Goal: Task Accomplishment & Management: Complete application form

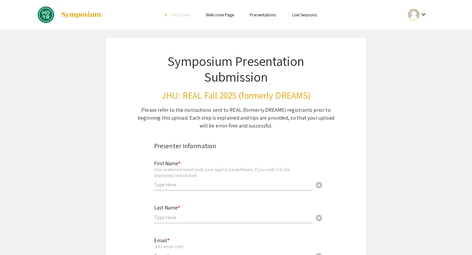
click at [199, 185] on input "text" at bounding box center [233, 184] width 158 height 7
type input "Yuxuan"
type input "Xie"
type input "[EMAIL_ADDRESS][DOMAIN_NAME]"
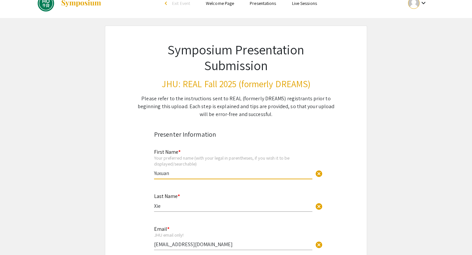
scroll to position [17, 0]
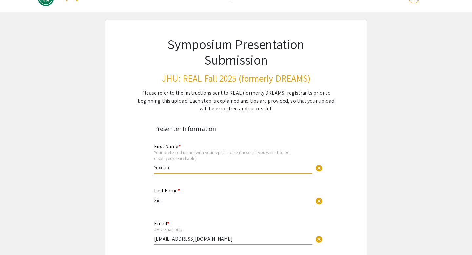
click at [153, 167] on div "First Name * Your preferred name (with your legal in parentheses, if you wish i…" at bounding box center [236, 161] width 174 height 39
click at [154, 167] on input "Yuxuan" at bounding box center [233, 167] width 158 height 7
click at [182, 168] on input "Bree (Yuxuan" at bounding box center [233, 167] width 158 height 7
type input "Bree (Yuxuan)"
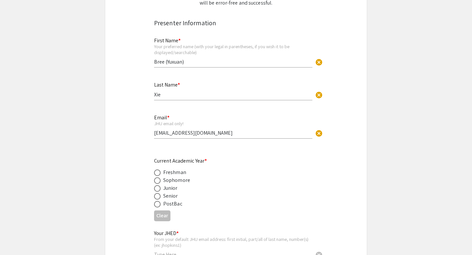
scroll to position [125, 0]
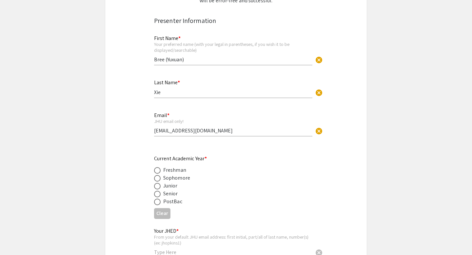
click at [160, 189] on span at bounding box center [157, 186] width 7 height 7
click at [160, 189] on input "radio" at bounding box center [157, 186] width 7 height 7
radio input "true"
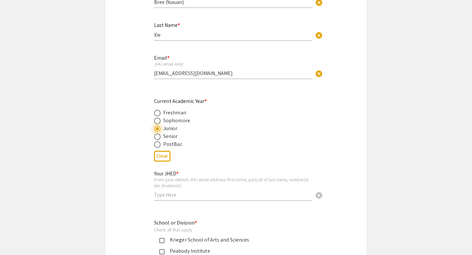
scroll to position [185, 0]
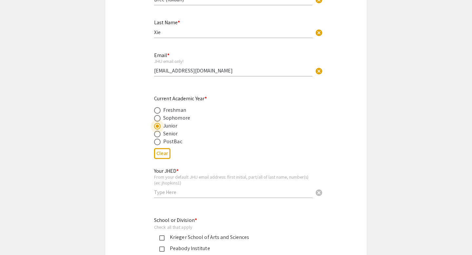
click at [161, 197] on div "Your JHED * From your default JHU email address: first initial, part/all of las…" at bounding box center [233, 179] width 158 height 36
click at [162, 193] on input "text" at bounding box center [233, 192] width 158 height 7
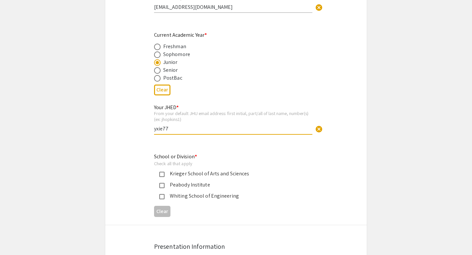
scroll to position [255, 0]
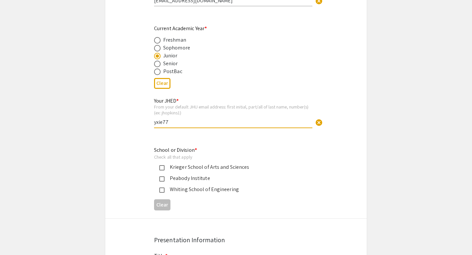
type input "yxie77"
click at [172, 167] on div "Krieger School of Arts and Sciences" at bounding box center [233, 167] width 138 height 8
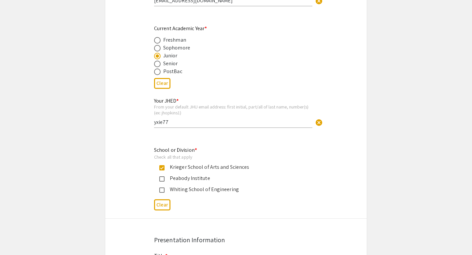
click at [171, 168] on div "Krieger School of Arts and Sciences" at bounding box center [233, 167] width 138 height 8
click at [171, 193] on div "Whiting School of Engineering" at bounding box center [233, 189] width 138 height 8
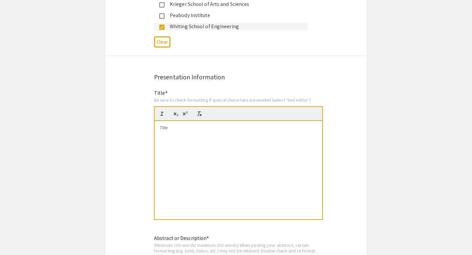
scroll to position [426, 0]
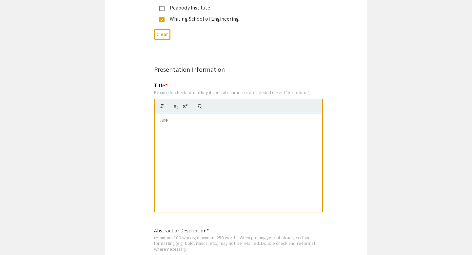
click at [181, 141] on div at bounding box center [238, 162] width 167 height 98
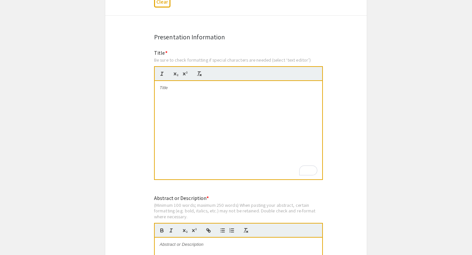
scroll to position [458, 0]
paste div
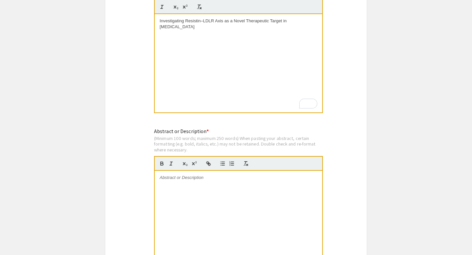
scroll to position [526, 0]
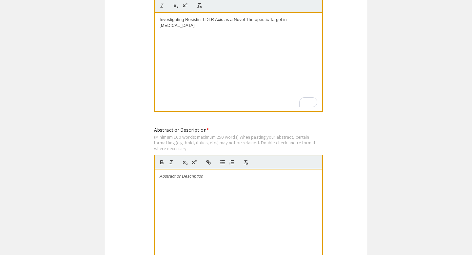
click at [187, 182] on div at bounding box center [238, 218] width 167 height 98
paste div
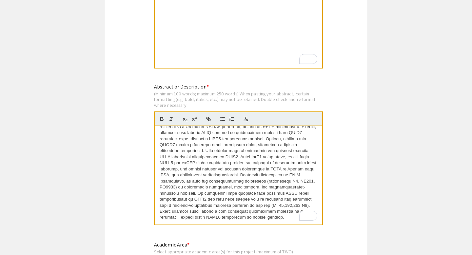
scroll to position [616, 0]
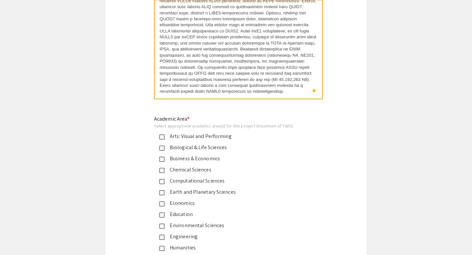
scroll to position [706, 0]
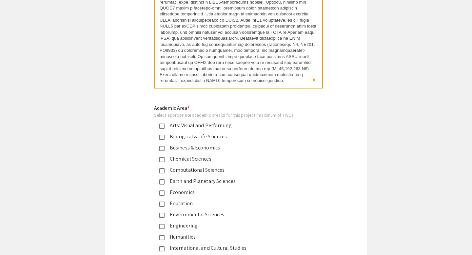
click at [207, 135] on div "Biological & Life Sciences" at bounding box center [233, 137] width 138 height 8
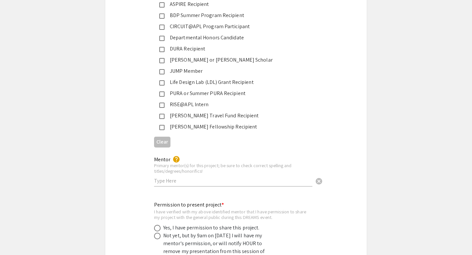
scroll to position [1107, 0]
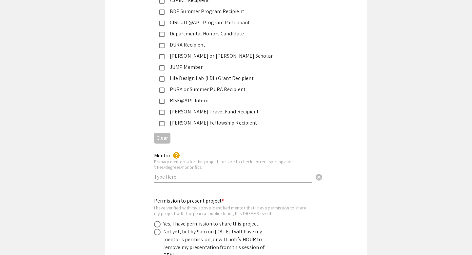
click at [177, 173] on input "text" at bounding box center [233, 176] width 158 height 7
paste input "[PERSON_NAME]"
type input "[PERSON_NAME]"
click at [140, 184] on div "Mentor help Primary mentor(s) for this project; be sure to check correct spelli…" at bounding box center [235, 169] width 261 height 44
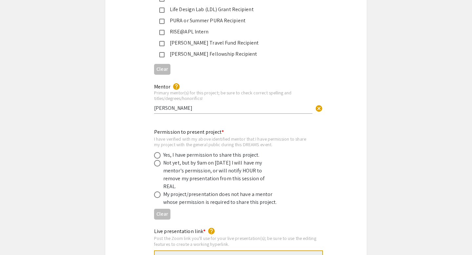
scroll to position [1177, 0]
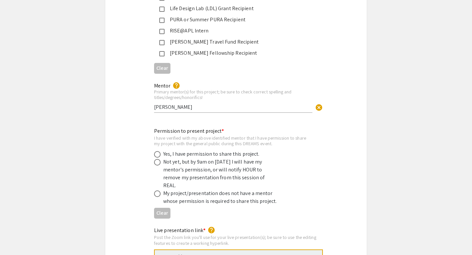
click at [157, 151] on span at bounding box center [157, 154] width 7 height 7
click at [157, 151] on input "radio" at bounding box center [157, 154] width 7 height 7
radio input "true"
click at [122, 172] on div "Permission to present project * I have verified with my above identified mentor…" at bounding box center [235, 174] width 261 height 94
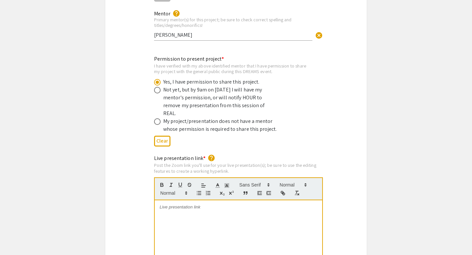
scroll to position [1264, 0]
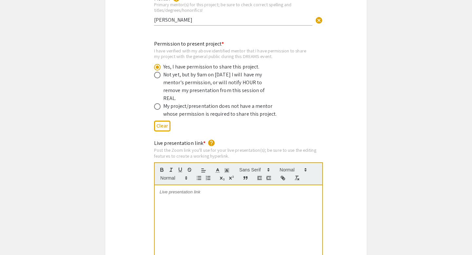
click at [178, 190] on div "To enrich screen reader interactions, please activate Accessibility in Grammarl…" at bounding box center [238, 234] width 167 height 98
click at [136, 191] on div "Live presentation link * help Post the Zoom link you'll use for your live prese…" at bounding box center [235, 216] width 261 height 154
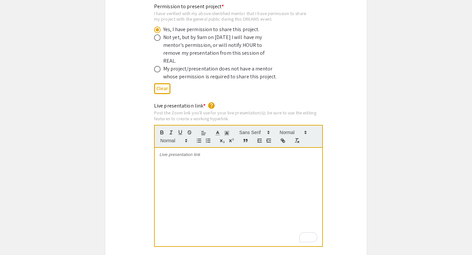
scroll to position [1307, 0]
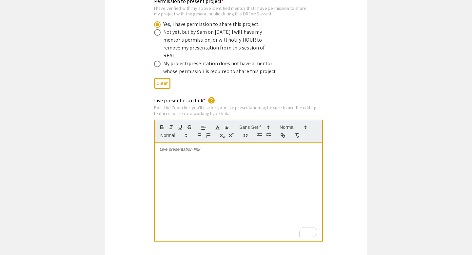
click at [181, 161] on div "To enrich screen reader interactions, please activate Accessibility in Grammarl…" at bounding box center [238, 191] width 167 height 98
paste div
click at [126, 151] on div "Live presentation link * help Post the Zoom link you'll use for your live prese…" at bounding box center [235, 174] width 261 height 154
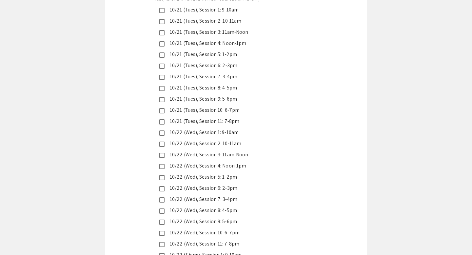
scroll to position [1592, 0]
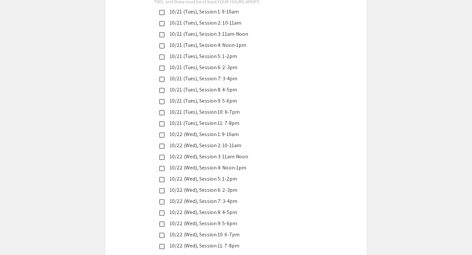
click at [162, 121] on mat-pseudo-checkbox at bounding box center [161, 123] width 5 height 5
click at [145, 119] on div "Live Presentation Dates/Times (all times are [GEOGRAPHIC_DATA]): * help Check O…" at bounding box center [235, 182] width 261 height 420
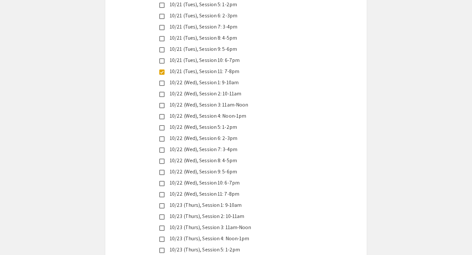
scroll to position [1645, 0]
click at [164, 124] on mat-pseudo-checkbox at bounding box center [161, 126] width 5 height 5
click at [163, 135] on mat-pseudo-checkbox at bounding box center [161, 137] width 5 height 5
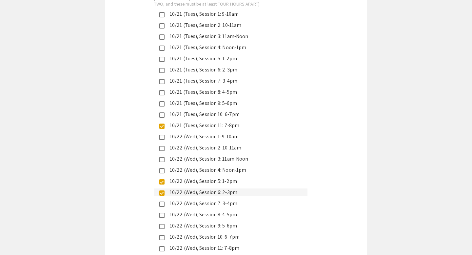
scroll to position [1596, 0]
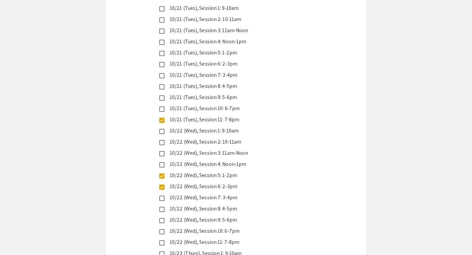
click at [164, 184] on mat-pseudo-checkbox at bounding box center [161, 186] width 5 height 5
click at [163, 173] on mat-pseudo-checkbox at bounding box center [161, 175] width 5 height 5
click at [114, 187] on div "Live Presentation Dates/Times (all times are [GEOGRAPHIC_DATA]): * help Check O…" at bounding box center [235, 178] width 261 height 420
click at [161, 182] on div "10/22 (Wed), Session 6: 2-3pm" at bounding box center [230, 186] width 153 height 8
click at [134, 180] on div "Live Presentation Dates/Times (all times are [GEOGRAPHIC_DATA]): * help Check O…" at bounding box center [235, 178] width 261 height 420
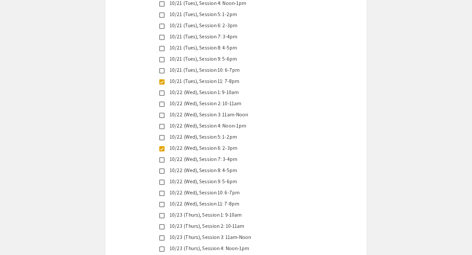
scroll to position [1642, 0]
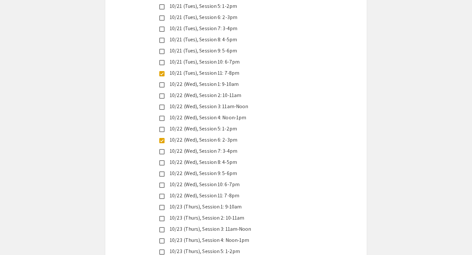
click at [162, 138] on mat-pseudo-checkbox at bounding box center [161, 140] width 5 height 5
click at [137, 163] on div "Live Presentation Dates/Times (all times are [GEOGRAPHIC_DATA]): * help Check O…" at bounding box center [235, 131] width 261 height 420
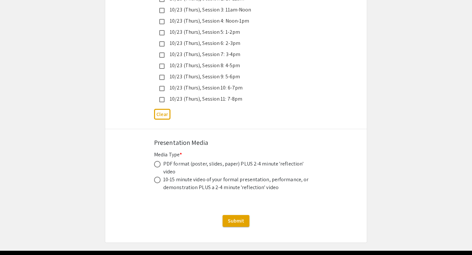
scroll to position [1861, 0]
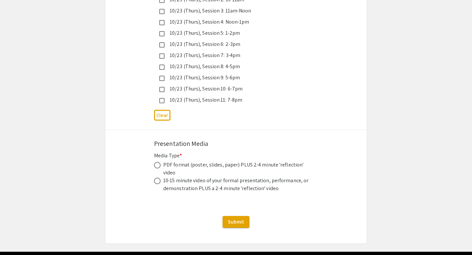
click at [158, 162] on span at bounding box center [157, 165] width 7 height 7
click at [158, 162] on input "radio" at bounding box center [157, 165] width 7 height 7
radio input "true"
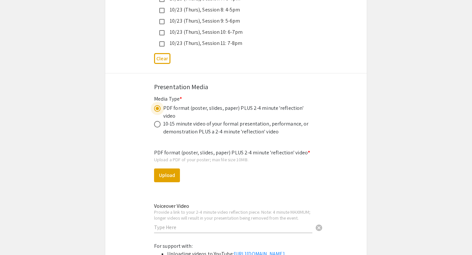
scroll to position [1928, 0]
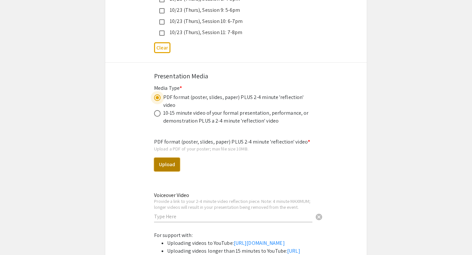
click at [166, 158] on button "Upload" at bounding box center [167, 165] width 26 height 14
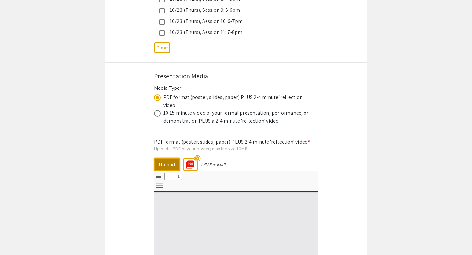
select select "custom"
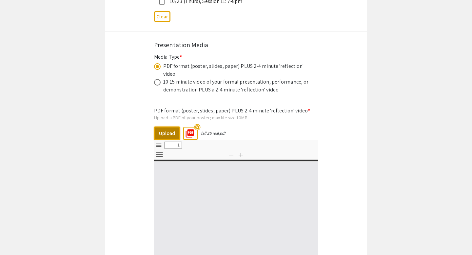
type input "0"
select select "custom"
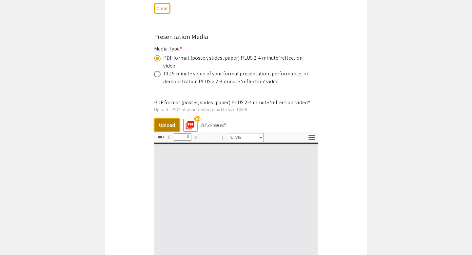
type input "1"
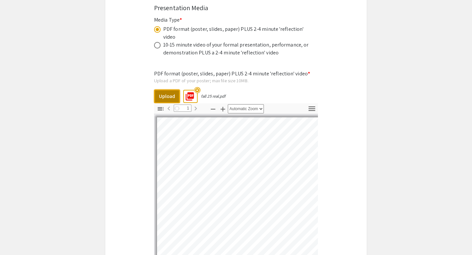
scroll to position [2006, 0]
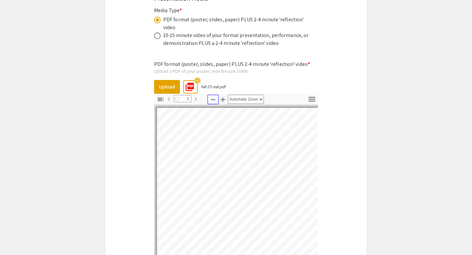
click at [213, 96] on icon "button" at bounding box center [213, 100] width 8 height 8
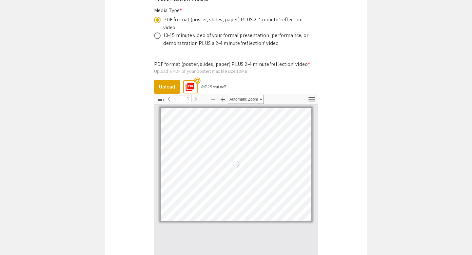
select select "custom"
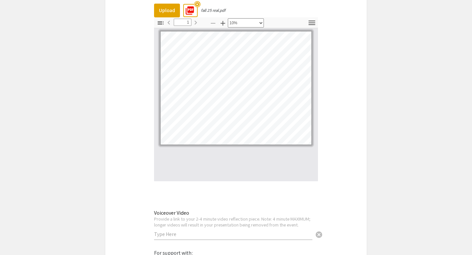
scroll to position [2169, 0]
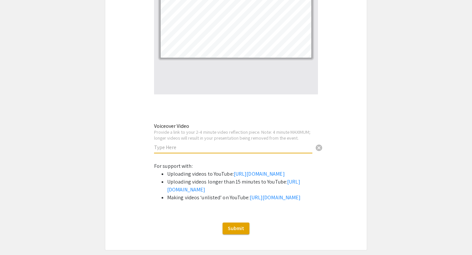
click at [178, 144] on input "text" at bounding box center [233, 147] width 158 height 7
paste input "[URL][DOMAIN_NAME]"
type input "[URL][DOMAIN_NAME]"
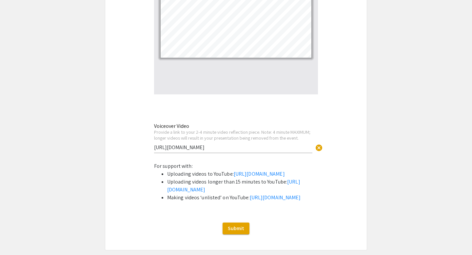
click at [250, 201] on link "[URL][DOMAIN_NAME]" at bounding box center [275, 197] width 51 height 7
click at [227, 144] on input "[URL][DOMAIN_NAME]" at bounding box center [233, 147] width 158 height 7
drag, startPoint x: 221, startPoint y: 125, endPoint x: 124, endPoint y: 125, distance: 97.3
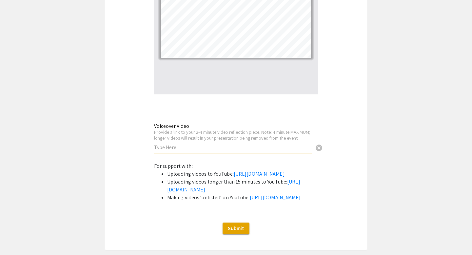
paste input "[URL][DOMAIN_NAME]"
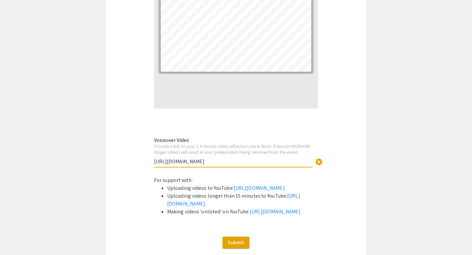
scroll to position [2216, 0]
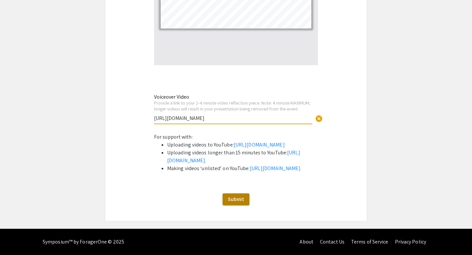
type input "[URL][DOMAIN_NAME]"
click at [235, 200] on span "Submit" at bounding box center [236, 199] width 16 height 7
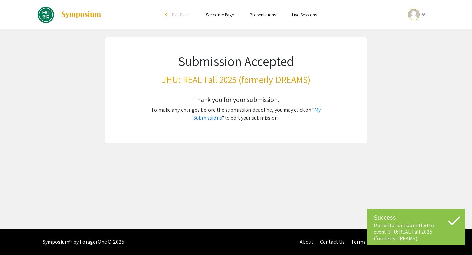
scroll to position [0, 0]
